Goal: Navigation & Orientation: Find specific page/section

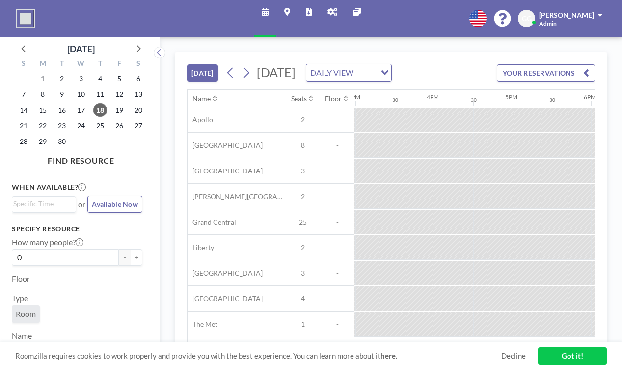
scroll to position [0, 1181]
click at [532, 17] on span "GG" at bounding box center [527, 18] width 10 height 9
click at [16, 17] on img at bounding box center [26, 19] width 20 height 20
click at [27, 12] on img at bounding box center [26, 19] width 20 height 20
click at [331, 10] on icon at bounding box center [333, 12] width 10 height 8
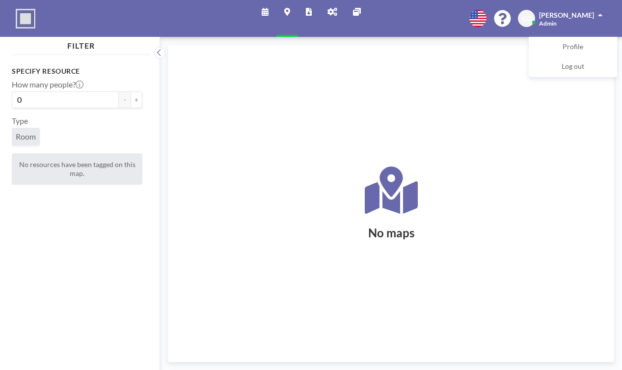
click at [269, 11] on icon at bounding box center [265, 12] width 7 height 8
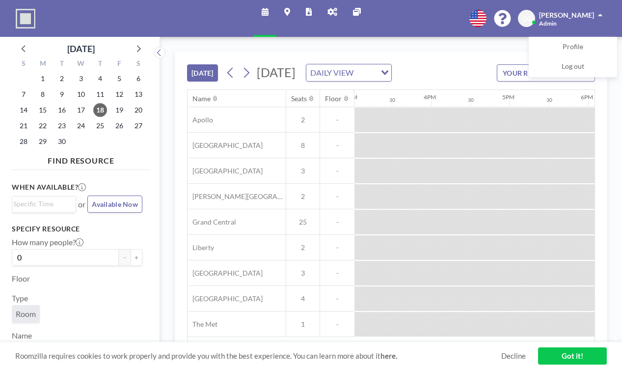
scroll to position [0, 1181]
click at [353, 12] on icon at bounding box center [357, 12] width 8 height 8
click at [288, 11] on link "Maps" at bounding box center [288, 18] width 22 height 37
